Goal: Communication & Community: Ask a question

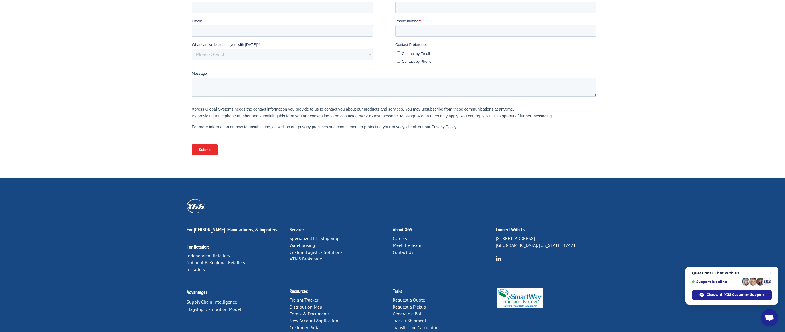
scroll to position [164, 0]
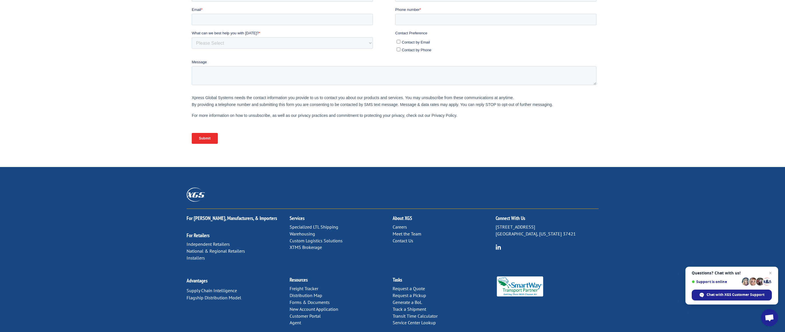
click at [305, 292] on link "Distribution Map" at bounding box center [306, 295] width 33 height 6
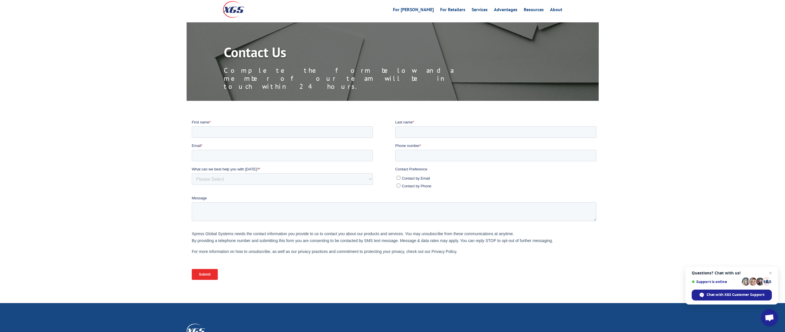
scroll to position [0, 0]
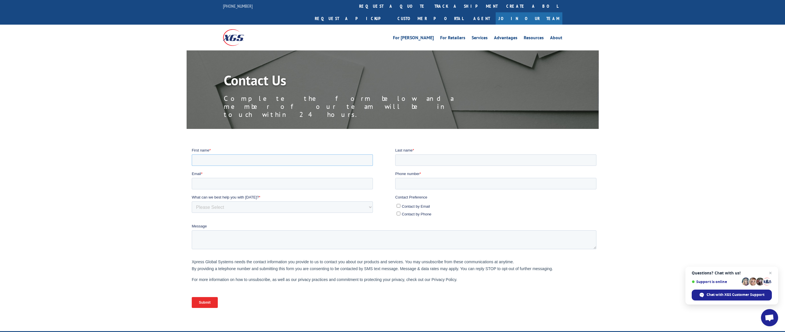
click at [204, 160] on input "First name *" at bounding box center [281, 159] width 181 height 11
type input "[PERSON_NAME]"
click at [220, 183] on input "Email *" at bounding box center [281, 182] width 181 height 11
type input "[PERSON_NAME][EMAIL_ADDRESS][PERSON_NAME][DOMAIN_NAME]"
click at [416, 158] on input "Last name *" at bounding box center [495, 159] width 201 height 11
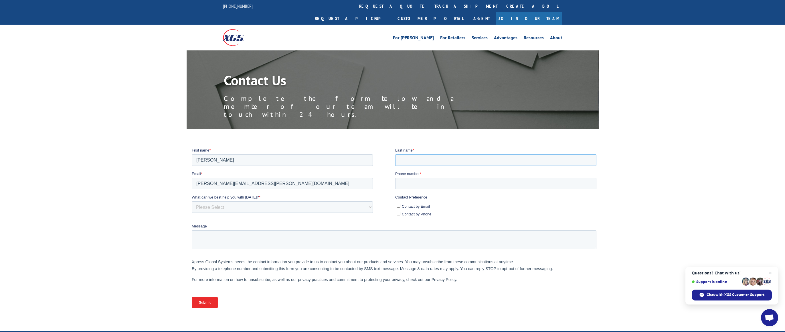
type input "[PERSON_NAME]"
click at [414, 181] on input "Phone number *" at bounding box center [495, 182] width 201 height 11
type input "13258648905"
click at [397, 205] on input "Contact by Email" at bounding box center [398, 205] width 4 height 4
checkbox input "true"
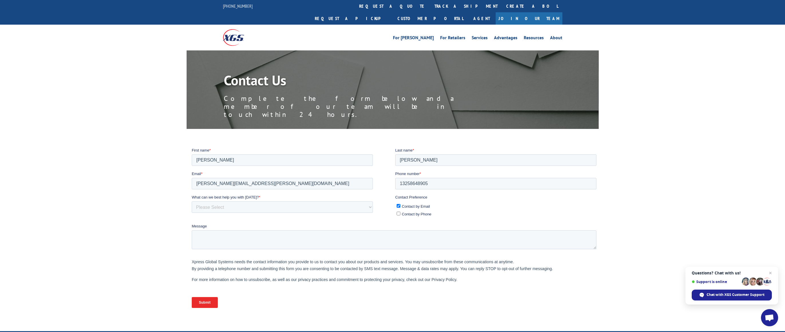
click at [397, 213] on input "Contact by Phone" at bounding box center [398, 213] width 4 height 4
checkbox input "true"
click at [280, 206] on select "Please Select Quoting, Opening New Account, or New Business Opportunity Shipmen…" at bounding box center [281, 206] width 181 height 11
select select "Sales"
click at [191, 201] on select "Please Select Quoting, Opening New Account, or New Business Opportunity Shipmen…" at bounding box center [281, 206] width 181 height 11
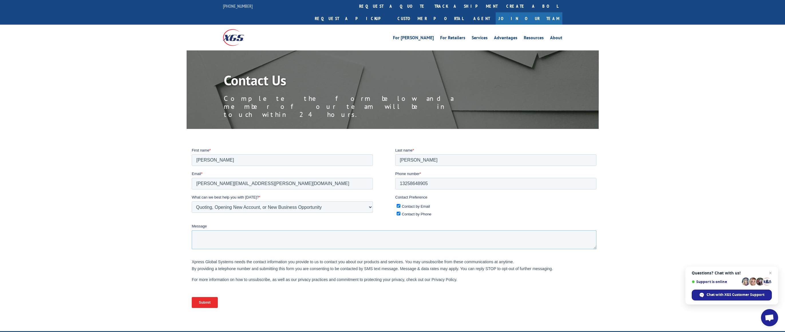
click at [221, 234] on textarea "Message" at bounding box center [393, 239] width 405 height 19
drag, startPoint x: 220, startPoint y: 233, endPoint x: 175, endPoint y: 234, distance: 45.2
click at [191, 234] on html "First name * [PERSON_NAME] Last name * [PERSON_NAME] Email * [PERSON_NAME][EMAI…" at bounding box center [394, 232] width 407 height 170
type textarea "m"
type textarea "Morning was trying to get some more information on what you have available for …"
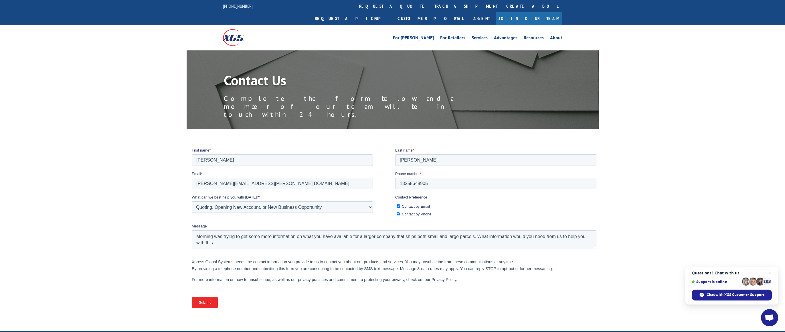
click at [203, 303] on input "Submit" at bounding box center [204, 301] width 26 height 11
